Goal: Information Seeking & Learning: Learn about a topic

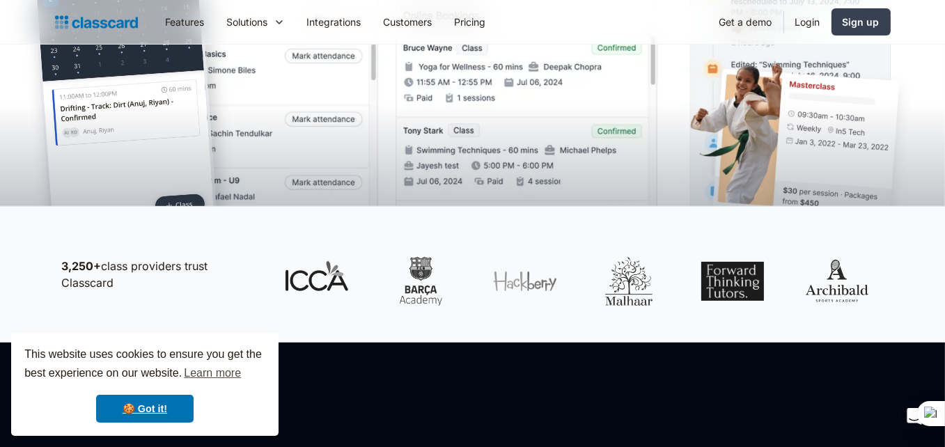
scroll to position [348, 0]
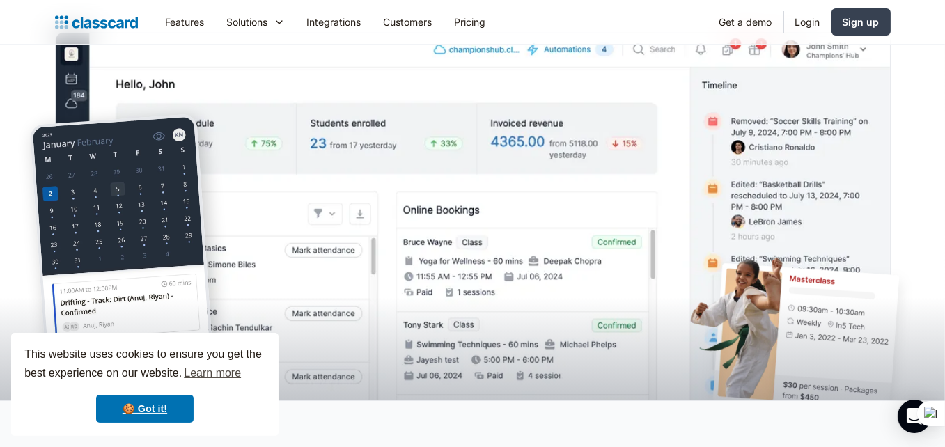
click at [559, 159] on img at bounding box center [473, 237] width 836 height 410
drag, startPoint x: 73, startPoint y: 194, endPoint x: 81, endPoint y: 194, distance: 7.7
click at [74, 194] on img at bounding box center [124, 289] width 190 height 351
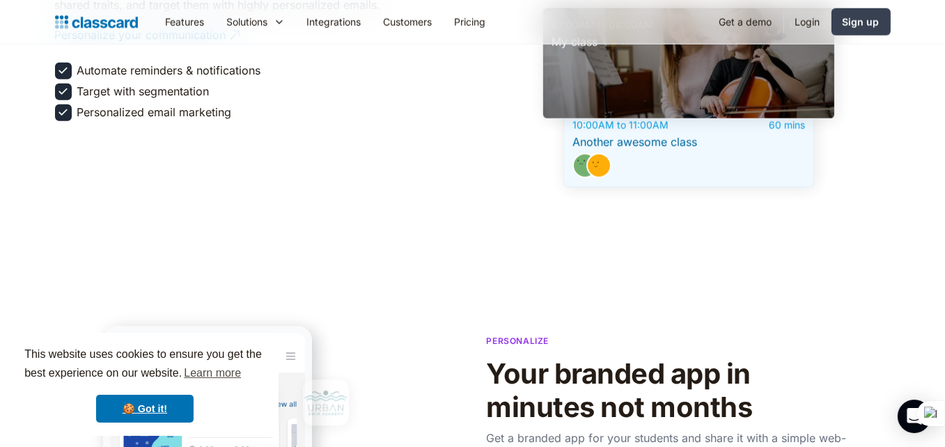
scroll to position [2321, 0]
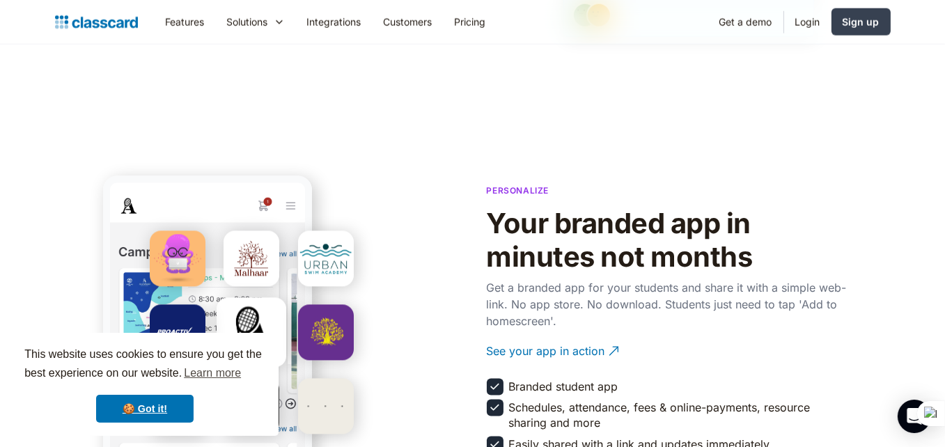
click at [256, 352] on span "This website uses cookies to ensure you get the best experience on our website.…" at bounding box center [144, 365] width 241 height 38
click at [260, 352] on span "This website uses cookies to ensure you get the best experience on our website.…" at bounding box center [144, 365] width 241 height 38
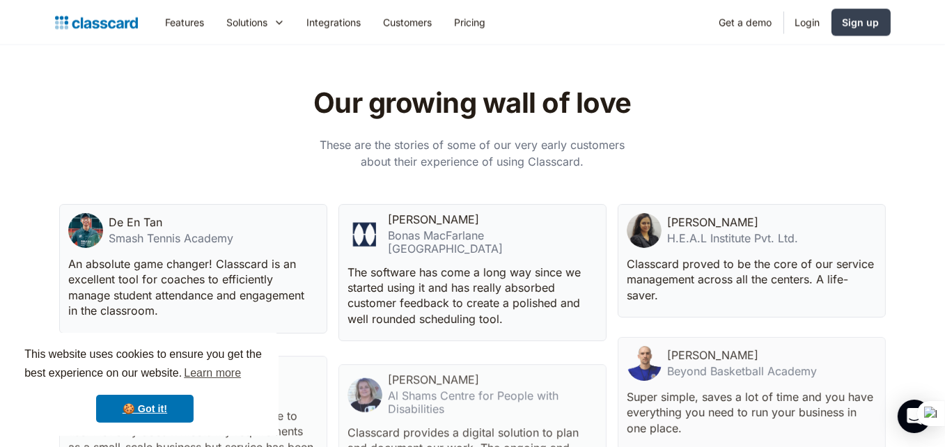
scroll to position [3505, 0]
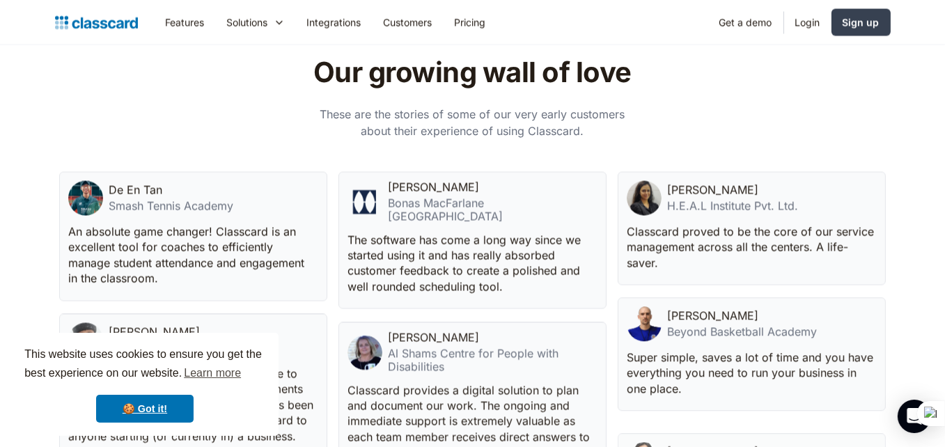
click at [598, 108] on p "These are the stories of some of our very early customers about their experienc…" at bounding box center [472, 122] width 313 height 33
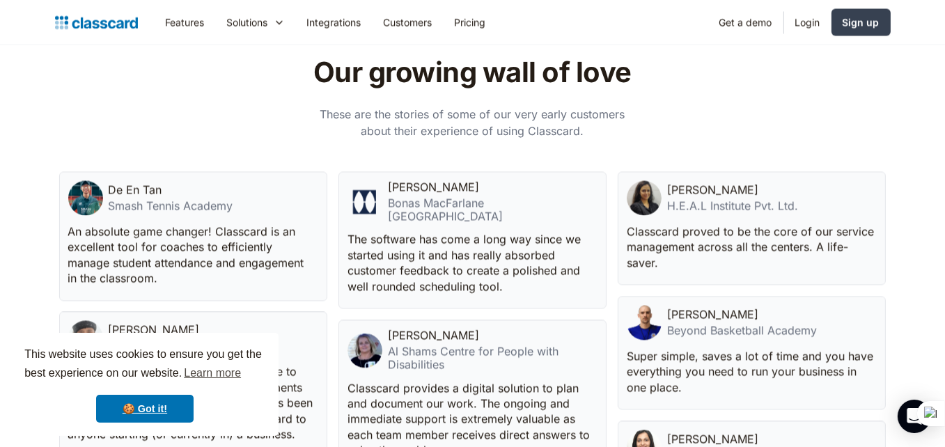
click at [618, 56] on h2 "Our growing wall of love" at bounding box center [472, 72] width 442 height 33
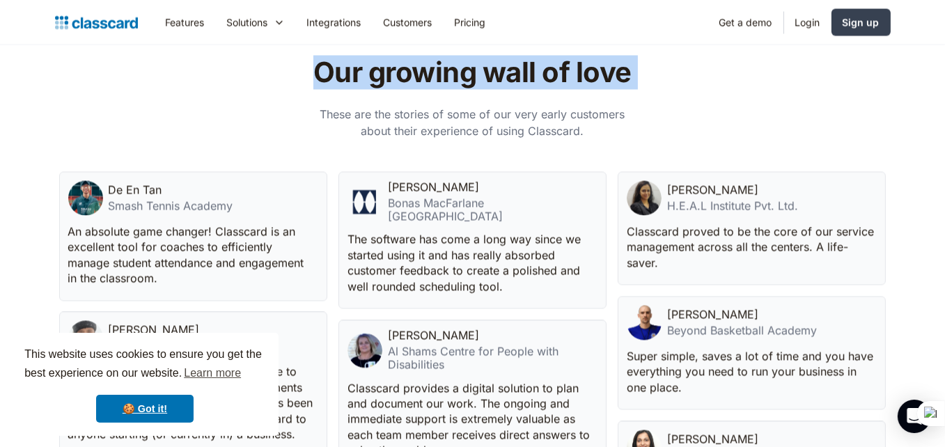
click at [623, 68] on h2 "Our growing wall of love" at bounding box center [472, 72] width 442 height 33
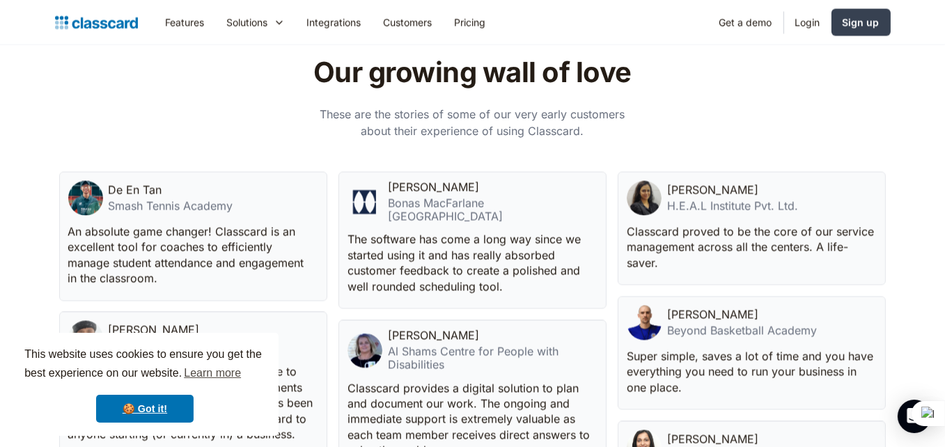
click at [653, 167] on div "De En Tan Smash Tennis Academy An absolute game changer! Classcard is an excell…" at bounding box center [473, 448] width 836 height 563
click at [661, 224] on p "Classcard proved to be the core of our service management across all the center…" at bounding box center [750, 247] width 247 height 47
click at [529, 231] on p "The software has come a long way since we started using it and has really absor…" at bounding box center [471, 262] width 247 height 63
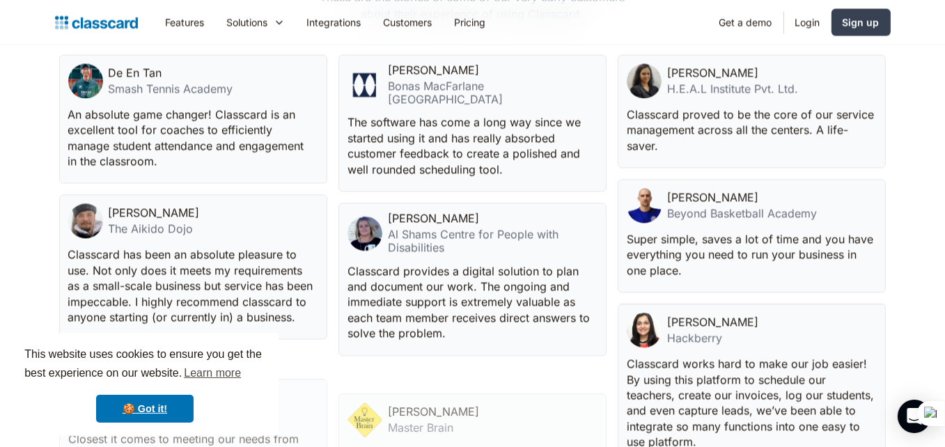
click at [655, 231] on p "Super simple, saves a lot of time and you have everything you need to run your …" at bounding box center [750, 254] width 247 height 47
drag, startPoint x: 655, startPoint y: 225, endPoint x: 635, endPoint y: 198, distance: 33.3
click at [655, 231] on p "Super simple, saves a lot of time and you have everything you need to run your …" at bounding box center [750, 254] width 247 height 47
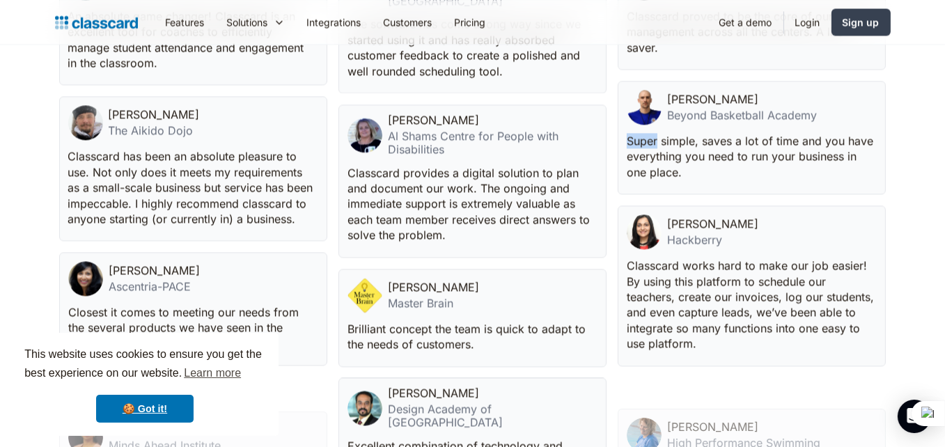
scroll to position [3737, 0]
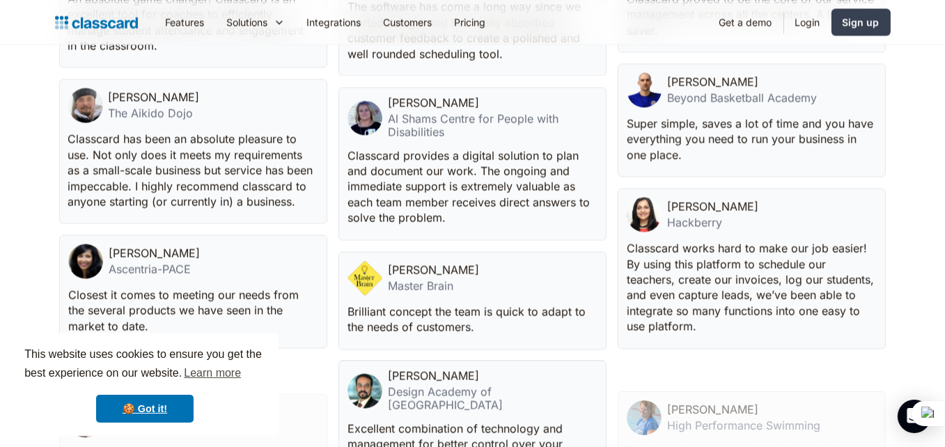
click at [469, 200] on div "[PERSON_NAME] [PERSON_NAME] Centre for People with Disabilities Classcard provi…" at bounding box center [472, 163] width 268 height 153
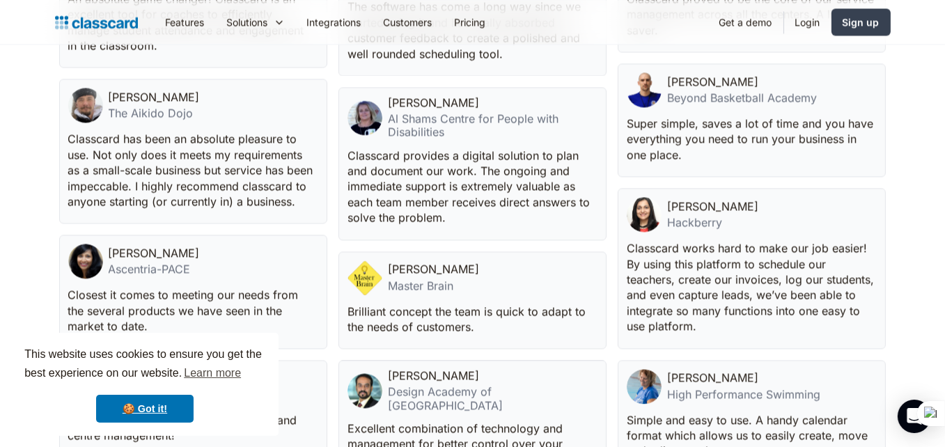
click at [398, 112] on div "Al Shams Centre for People with Disabilities" at bounding box center [493, 125] width 210 height 26
click at [404, 112] on div "Al Shams Centre for People with Disabilities" at bounding box center [493, 125] width 210 height 26
click at [397, 112] on div "Al Shams Centre for People with Disabilities" at bounding box center [493, 125] width 210 height 26
click at [426, 179] on p "Classcard provides a digital solution to plan and document our work. The ongoin…" at bounding box center [471, 187] width 247 height 78
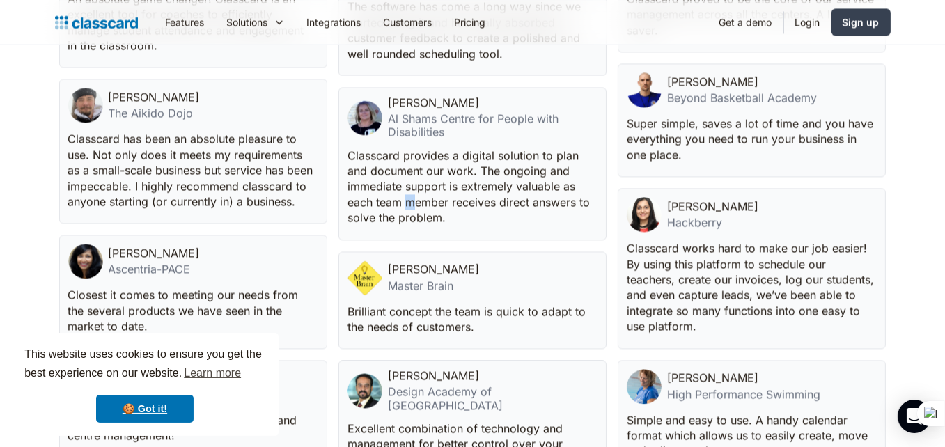
drag, startPoint x: 412, startPoint y: 180, endPoint x: 410, endPoint y: 188, distance: 8.8
click at [410, 188] on p "Classcard provides a digital solution to plan and document our work. The ongoin…" at bounding box center [471, 187] width 247 height 78
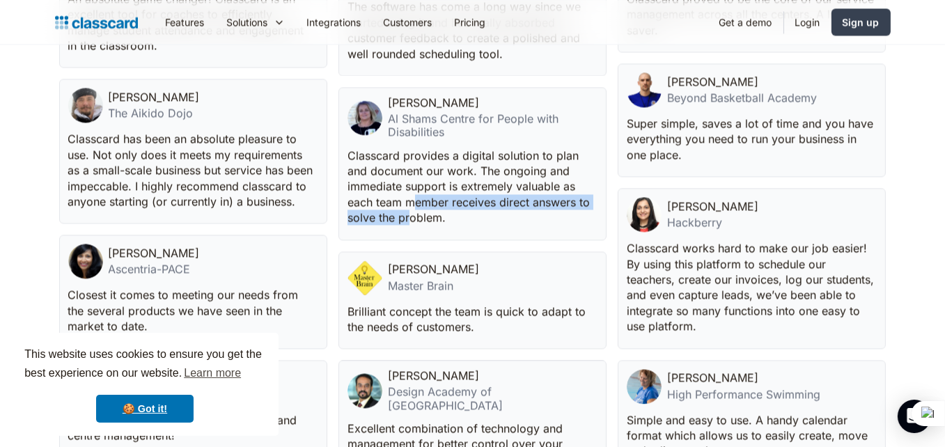
click at [411, 197] on div "[PERSON_NAME] [PERSON_NAME] Centre for People with Disabilities Classcard provi…" at bounding box center [472, 163] width 268 height 153
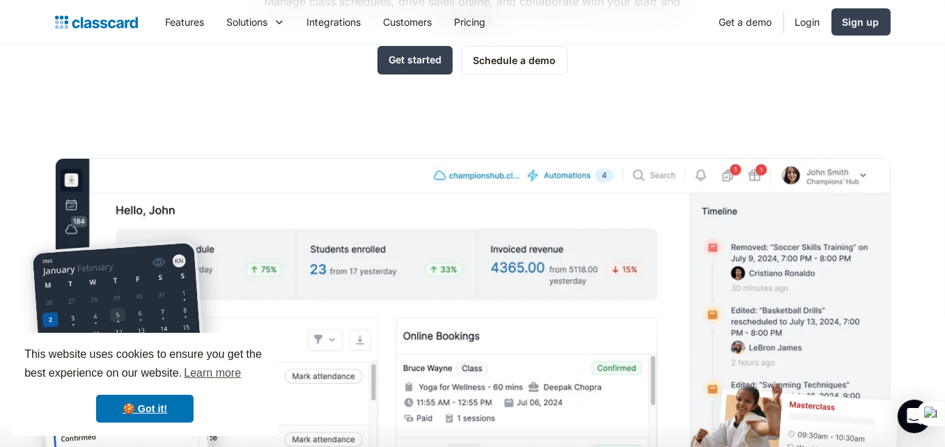
scroll to position [0, 0]
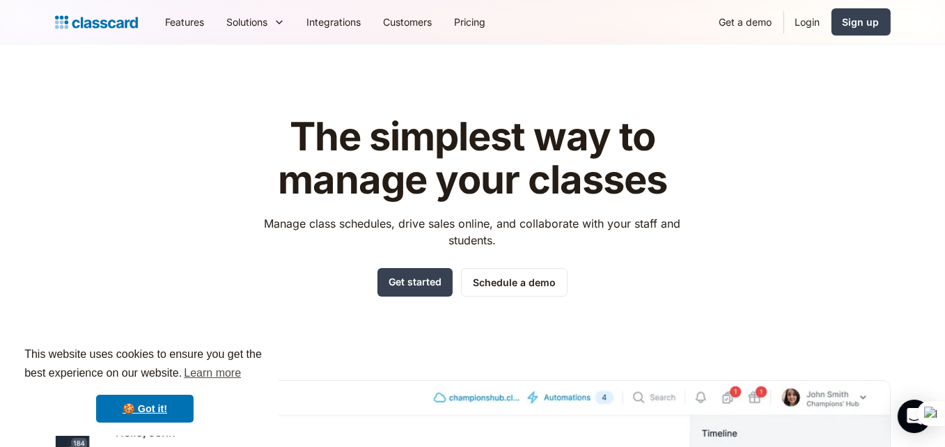
drag, startPoint x: 953, startPoint y: 372, endPoint x: 926, endPoint y: 16, distance: 356.9
click at [937, 14] on div "Features Resources Blog The latest industry news, updates and info. Customer st…" at bounding box center [472, 22] width 945 height 45
click at [652, 65] on header "The simplest way to manage your classes Manage class schedules, drive sales onl…" at bounding box center [472, 397] width 945 height 704
